Goal: Find specific page/section: Find specific page/section

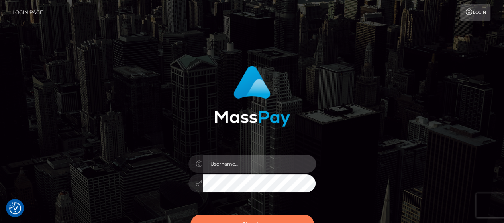
type input "[PERSON_NAME].[PERSON_NAME]"
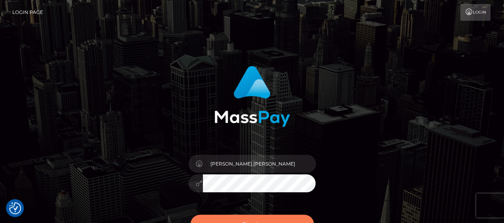
click at [224, 216] on button "Sign in" at bounding box center [253, 224] width 124 height 20
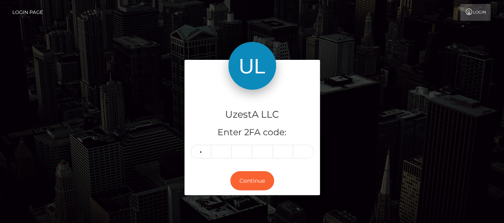
type input "7"
type input "3"
type input "4"
type input "9"
type input "6"
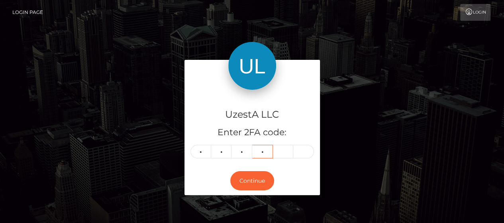
type input "9"
type input "6"
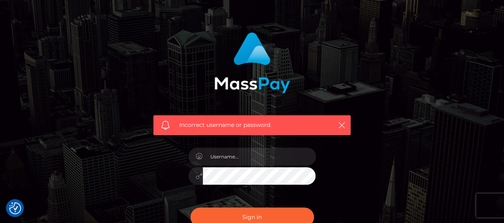
scroll to position [80, 0]
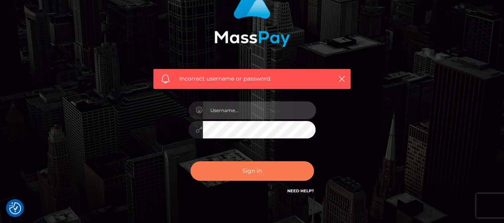
type input "matthew.wong"
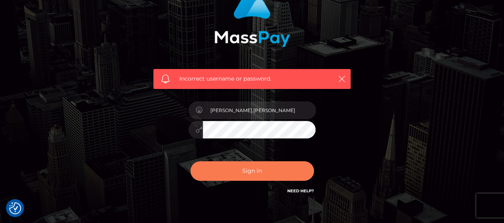
click at [273, 174] on button "Sign in" at bounding box center [253, 171] width 124 height 20
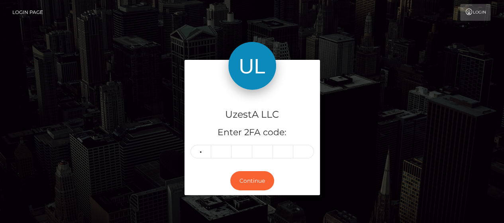
type input "7"
type input "3"
type input "2"
type input "4"
type input "9"
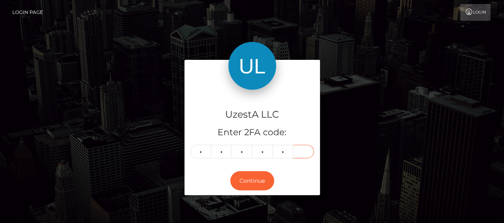
type input "6"
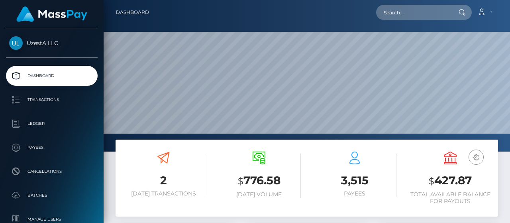
scroll to position [141, 120]
click at [412, 17] on input "text" at bounding box center [413, 12] width 75 height 15
paste input "S0345804J"
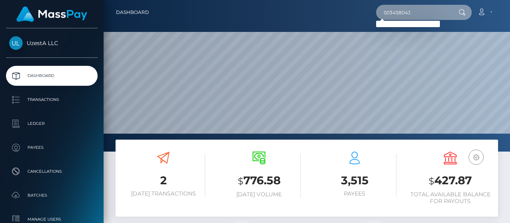
click at [414, 14] on input "S0345804J" at bounding box center [413, 12] width 75 height 15
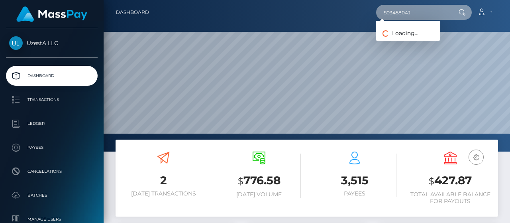
paste input "8508729"
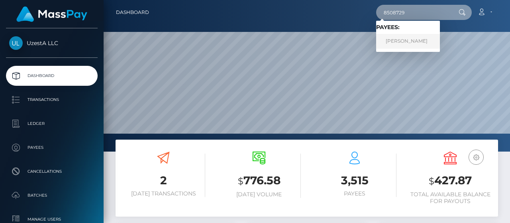
type input "8508729"
click at [401, 39] on link "[PERSON_NAME]" at bounding box center [408, 41] width 64 height 15
